Goal: Task Accomplishment & Management: Manage account settings

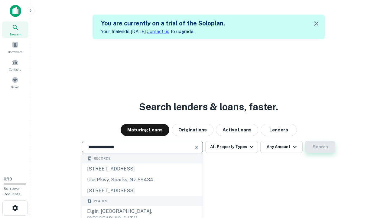
type input "**********"
click at [320, 147] on button "Search" at bounding box center [320, 147] width 30 height 12
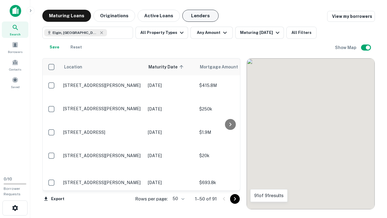
click at [200, 16] on button "Lenders" at bounding box center [200, 16] width 36 height 12
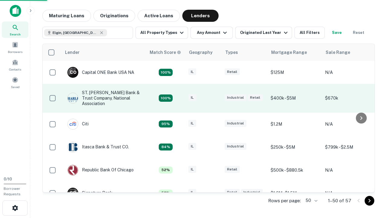
click at [215, 98] on div "IL" at bounding box center [203, 98] width 30 height 8
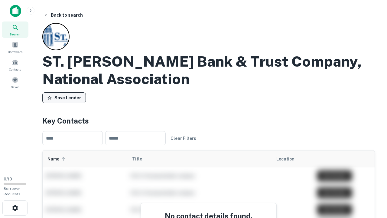
click at [64, 98] on button "Save Lender" at bounding box center [64, 97] width 44 height 11
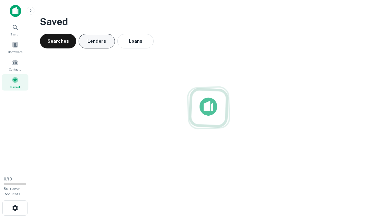
click at [97, 41] on button "Lenders" at bounding box center [97, 41] width 36 height 15
